Goal: Task Accomplishment & Management: Manage account settings

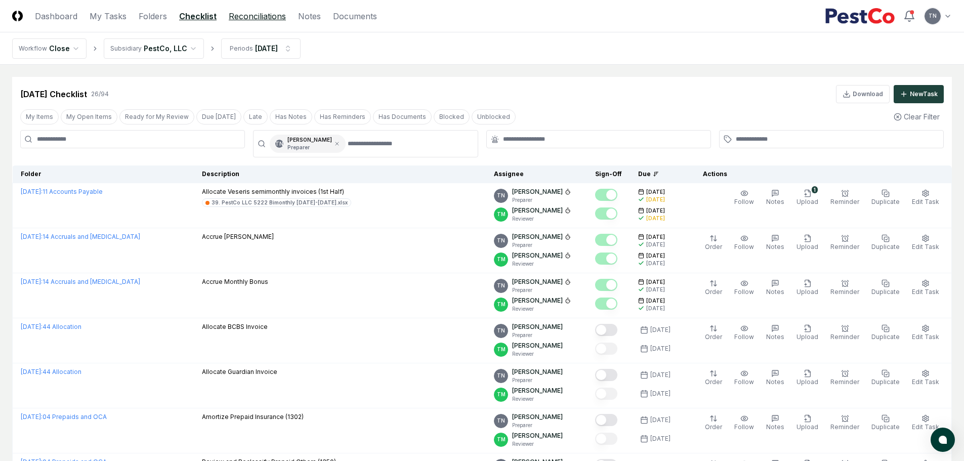
click at [245, 18] on link "Reconciliations" at bounding box center [257, 16] width 57 height 12
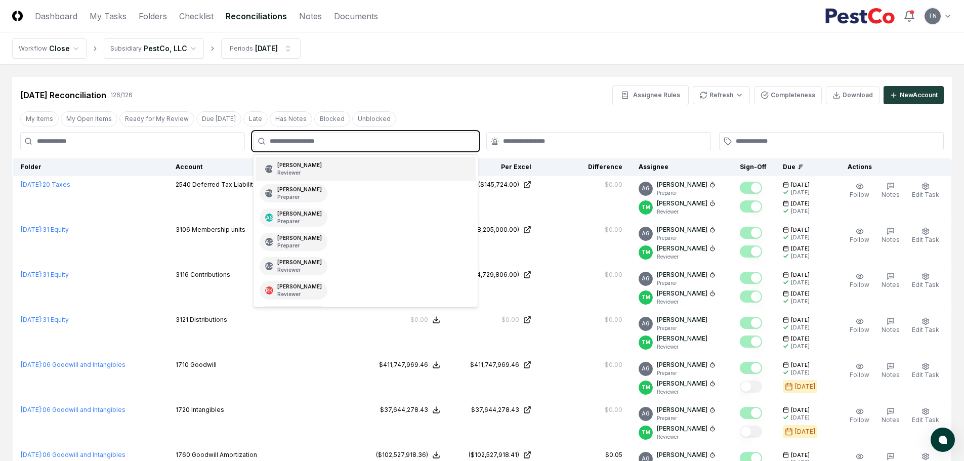
click at [332, 143] on input "text" at bounding box center [370, 141] width 201 height 9
click at [307, 192] on div "Thang Nguyen Preparer" at bounding box center [299, 193] width 45 height 15
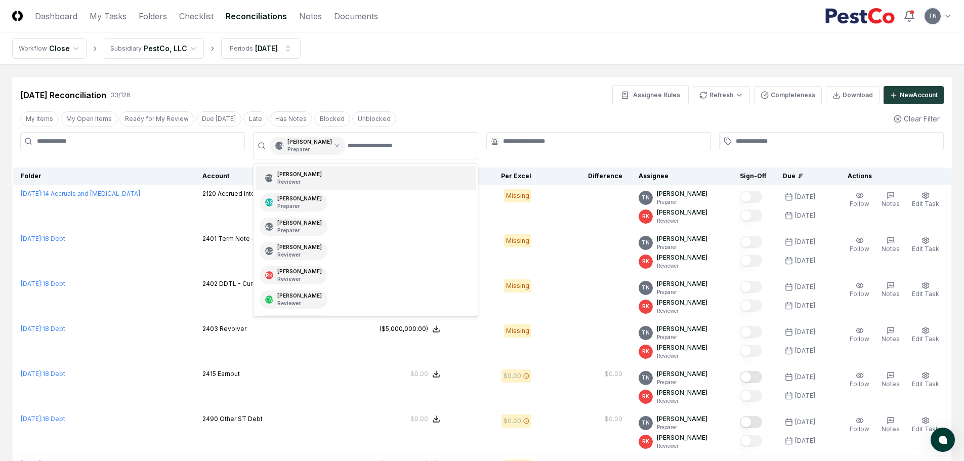
click at [500, 96] on div "Aug 2025 Reconciliation 33 / 126 Assignee Rules Refresh Completeness Download N…" at bounding box center [481, 95] width 923 height 20
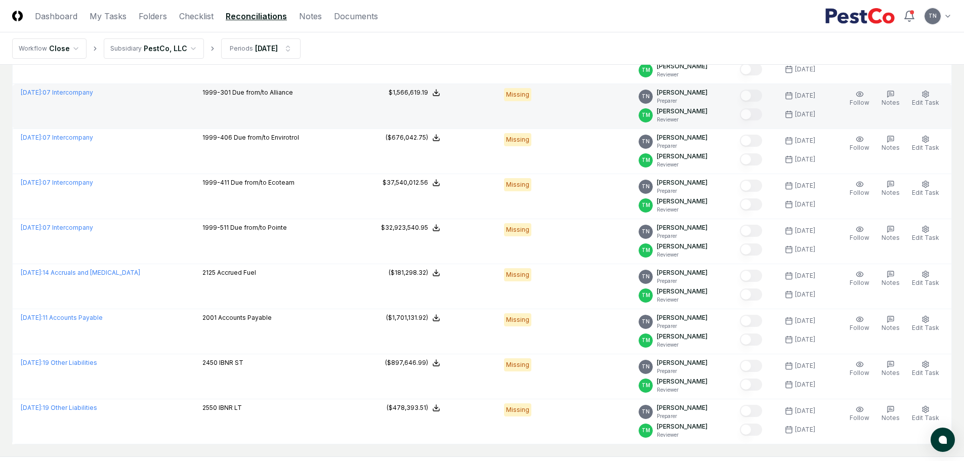
scroll to position [1283, 0]
